Goal: Task Accomplishment & Management: Manage account settings

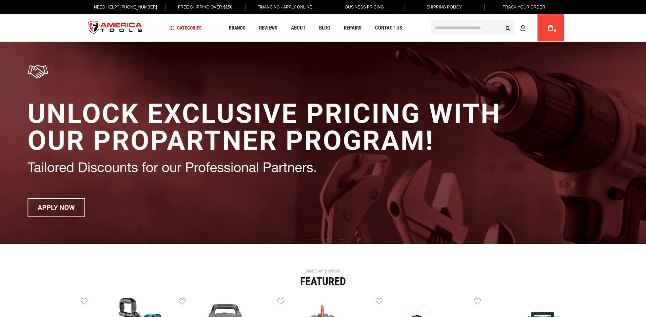
click at [524, 29] on icon at bounding box center [522, 28] width 5 height 6
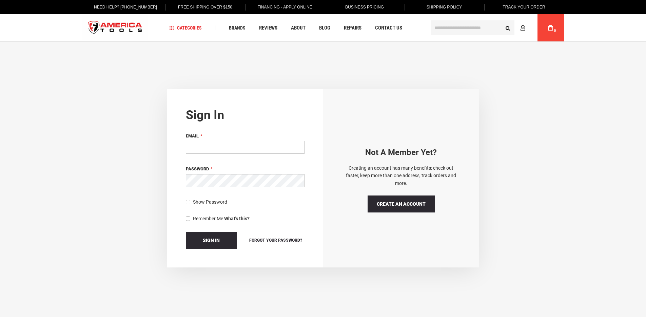
click at [204, 149] on input "Email" at bounding box center [245, 147] width 119 height 13
type input "**********"
click at [119, 27] on img "store logo" at bounding box center [115, 27] width 66 height 25
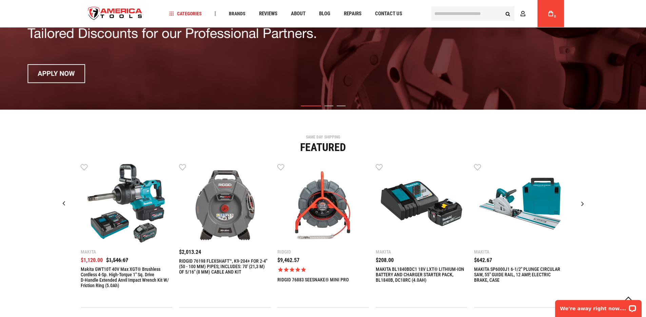
scroll to position [137, 0]
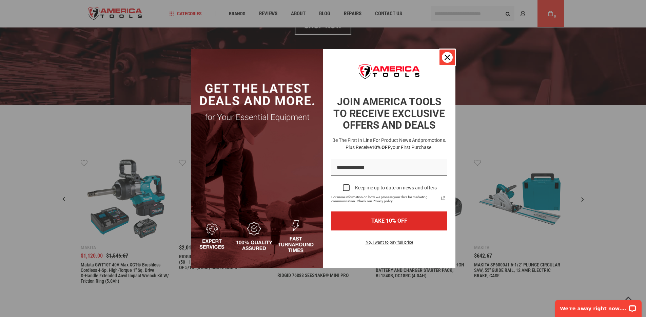
click at [447, 57] on icon "close icon" at bounding box center [447, 57] width 5 height 5
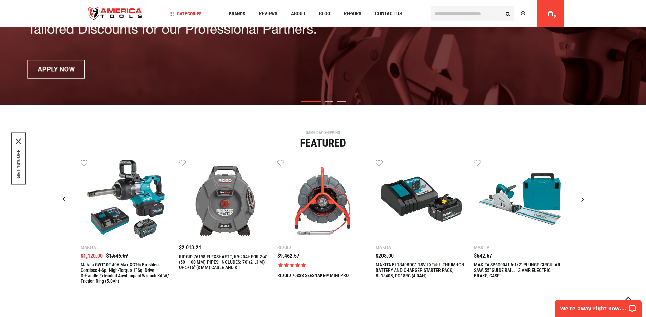
click at [573, 9] on div "Language English Español Need Help? +1 305-513-9914 Free Shipping Over $150 Fin…" at bounding box center [323, 13] width 646 height 27
